Goal: Task Accomplishment & Management: Manage account settings

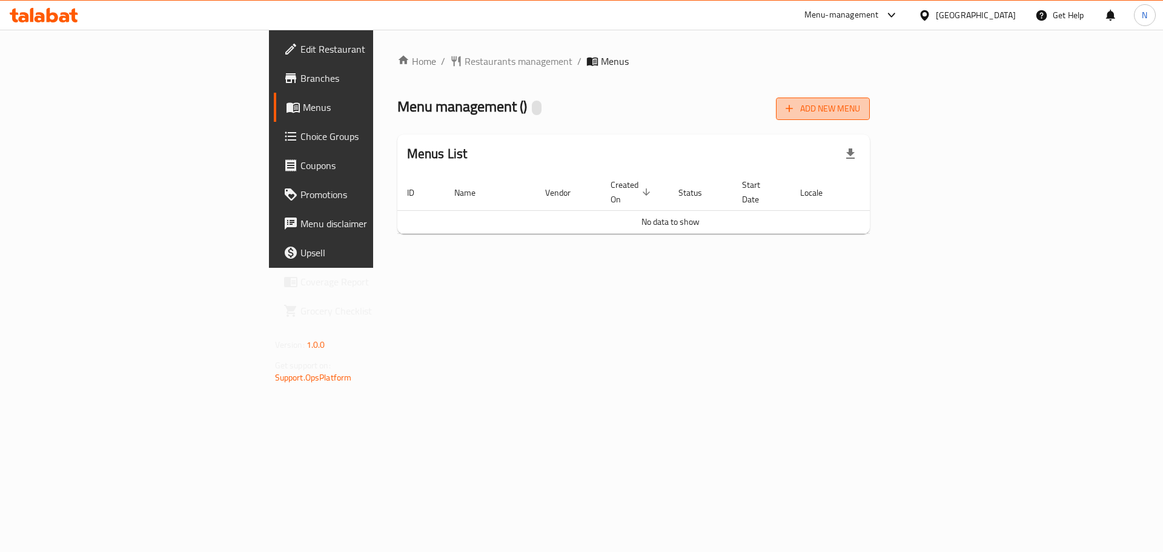
click at [860, 112] on span "Add New Menu" at bounding box center [822, 108] width 74 height 15
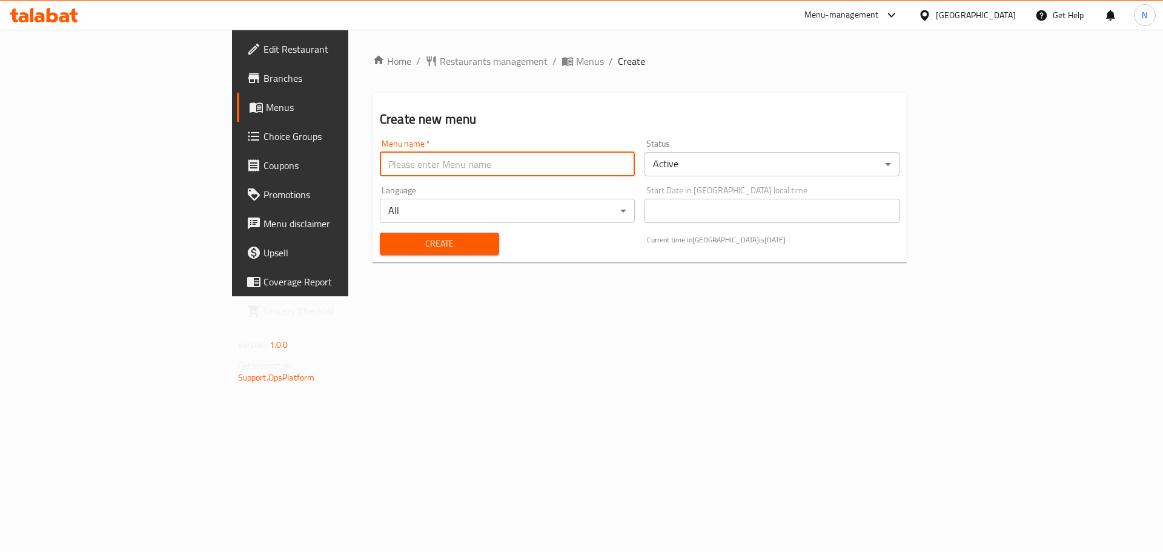
click at [387, 170] on input "text" at bounding box center [507, 164] width 255 height 24
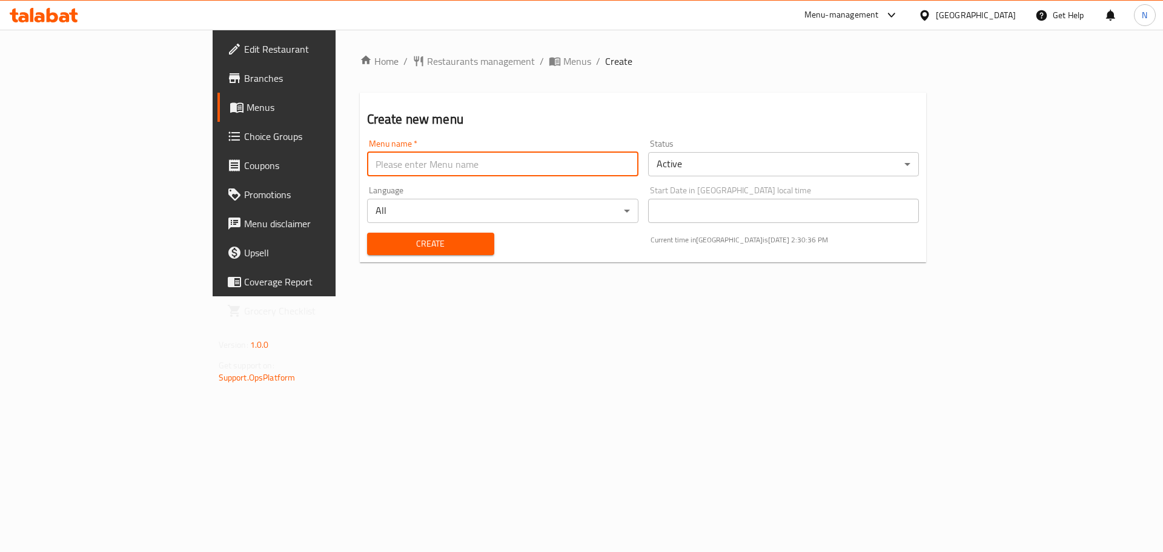
type input "new menu"
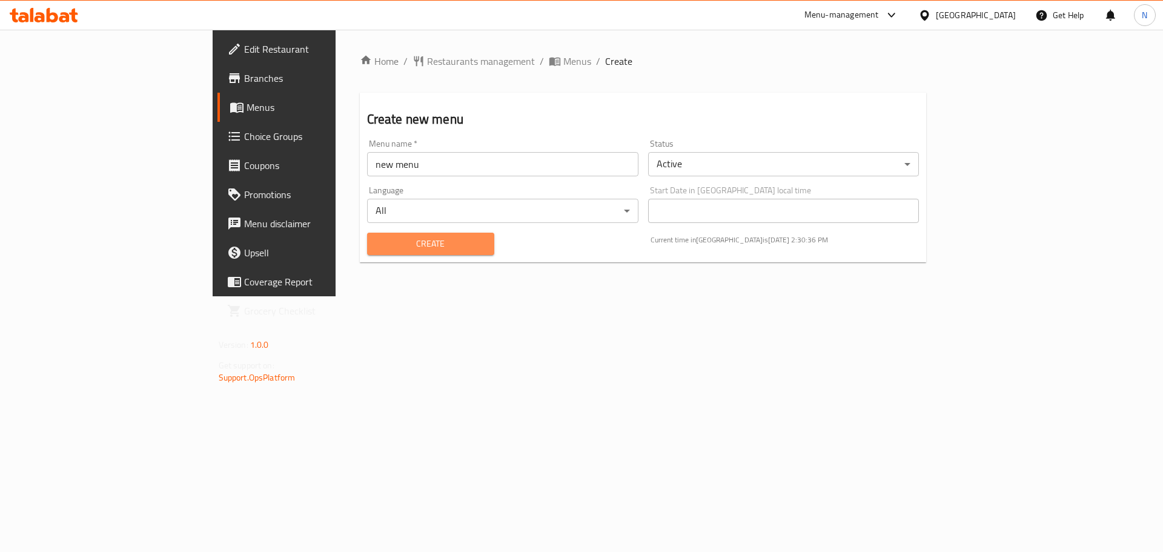
click at [377, 239] on span "Create" at bounding box center [431, 243] width 108 height 15
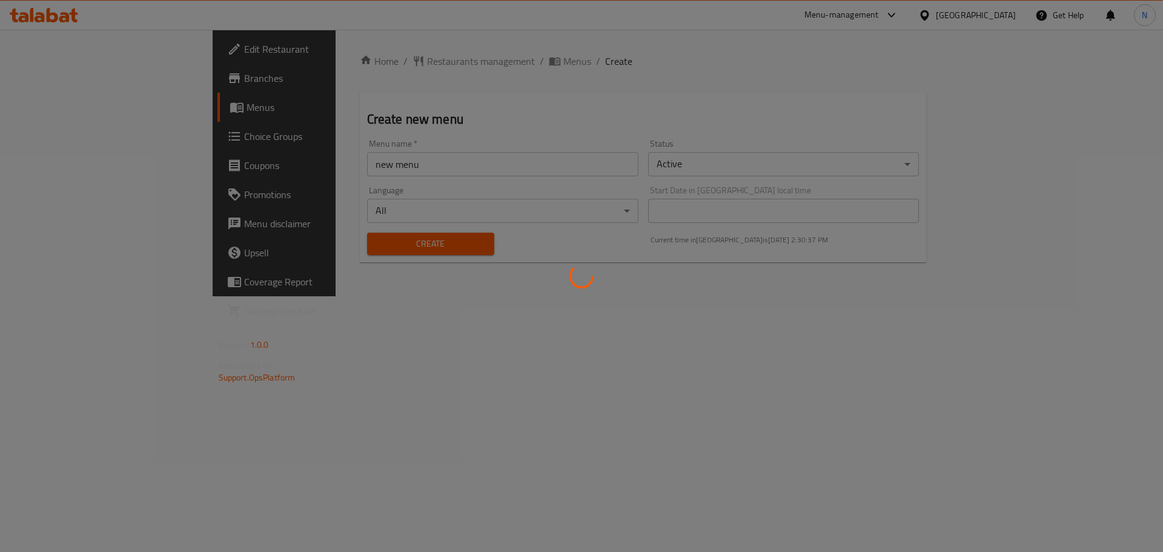
click at [436, 58] on div at bounding box center [581, 276] width 1163 height 552
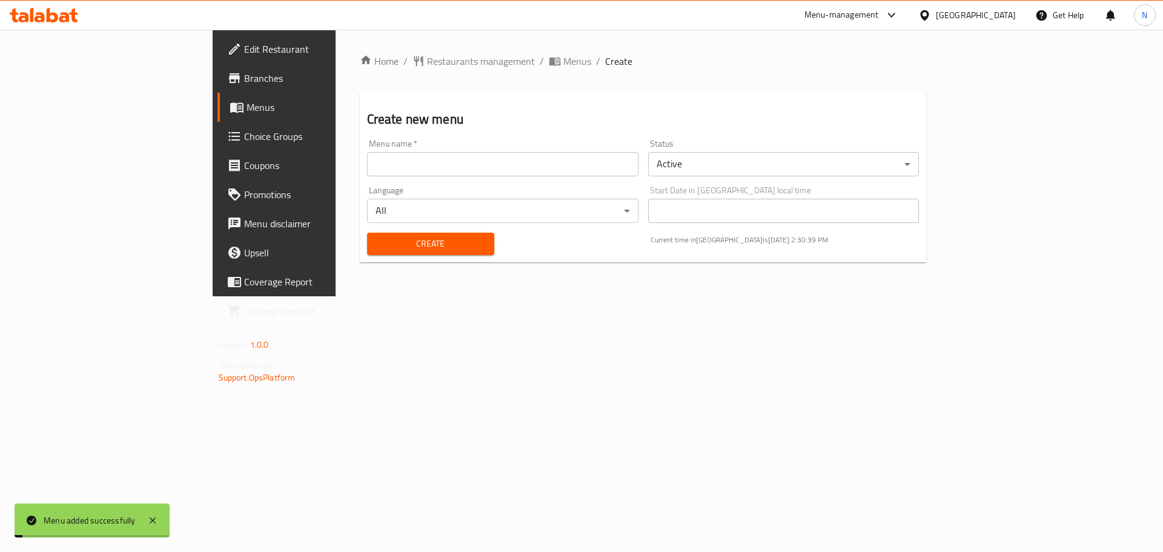
click at [563, 61] on span "Menus" at bounding box center [577, 61] width 28 height 15
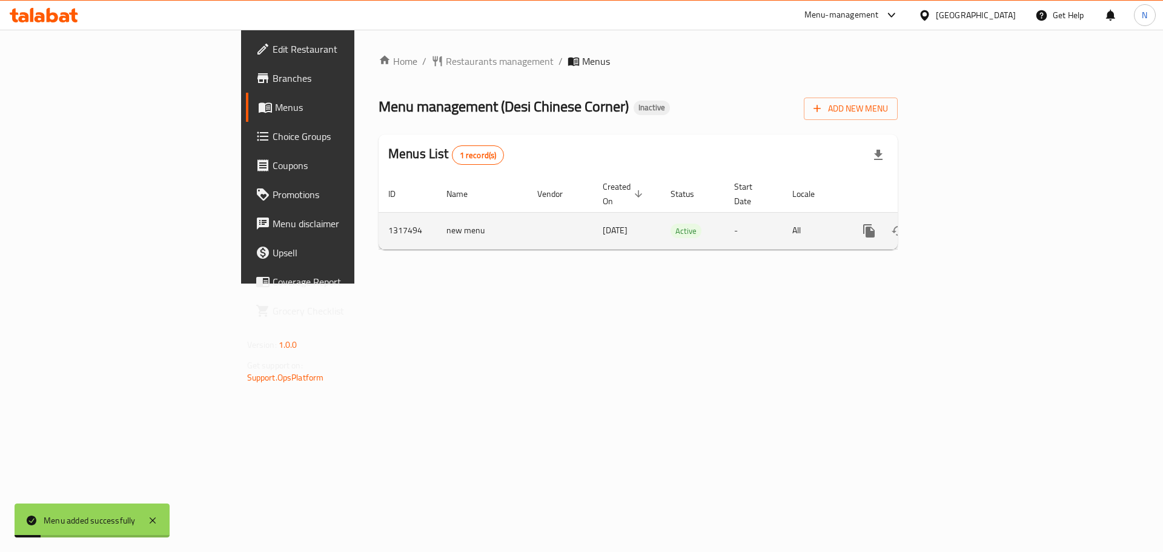
click at [971, 216] on link "enhanced table" at bounding box center [956, 230] width 29 height 29
